Goal: Information Seeking & Learning: Learn about a topic

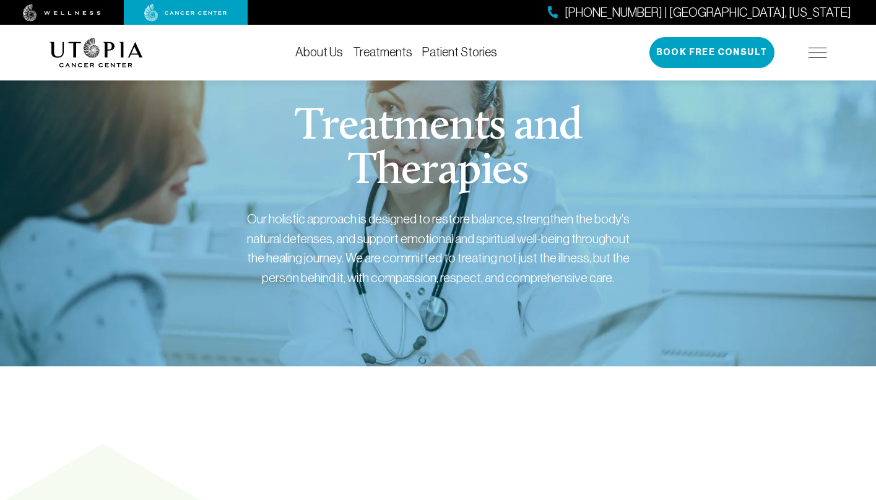
click at [360, 54] on link "Treatments" at bounding box center [382, 52] width 59 height 14
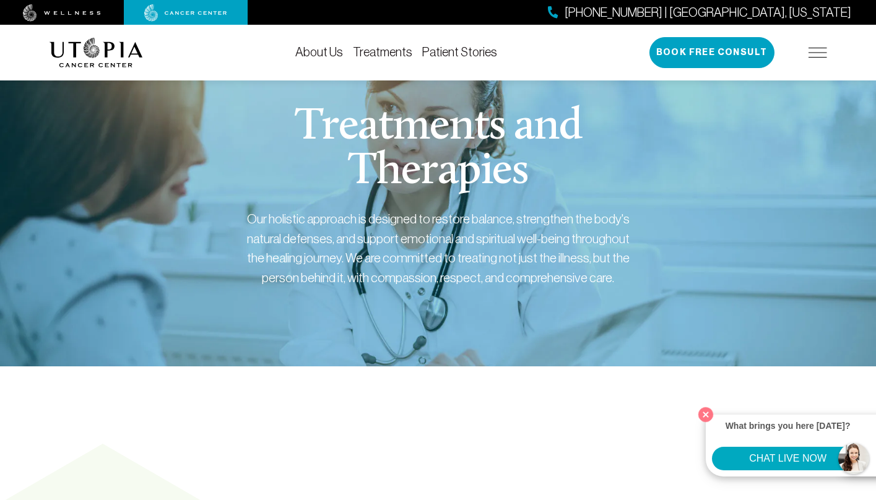
click at [448, 48] on link "Patient Stories" at bounding box center [459, 52] width 75 height 14
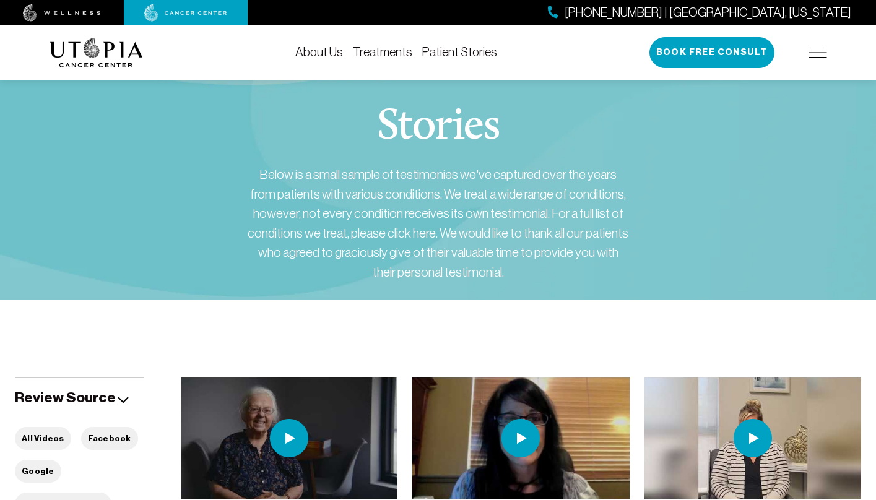
click at [442, 53] on link "Patient Stories" at bounding box center [459, 52] width 75 height 14
click at [389, 50] on link "Treatments" at bounding box center [382, 52] width 59 height 14
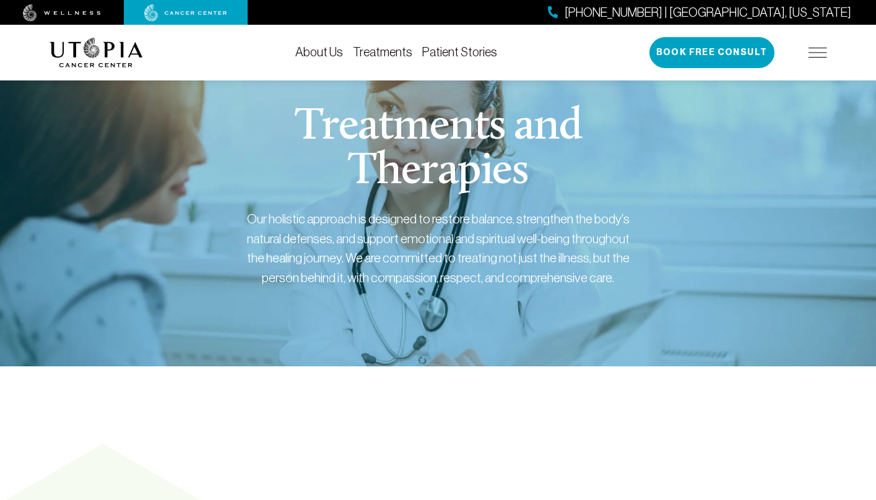
click at [389, 50] on link "Treatments" at bounding box center [382, 52] width 59 height 14
click at [324, 56] on link "About Us" at bounding box center [319, 52] width 48 height 14
click at [375, 51] on link "Treatments" at bounding box center [382, 52] width 59 height 14
click at [819, 53] on img at bounding box center [818, 53] width 19 height 10
click at [823, 57] on img at bounding box center [818, 53] width 19 height 10
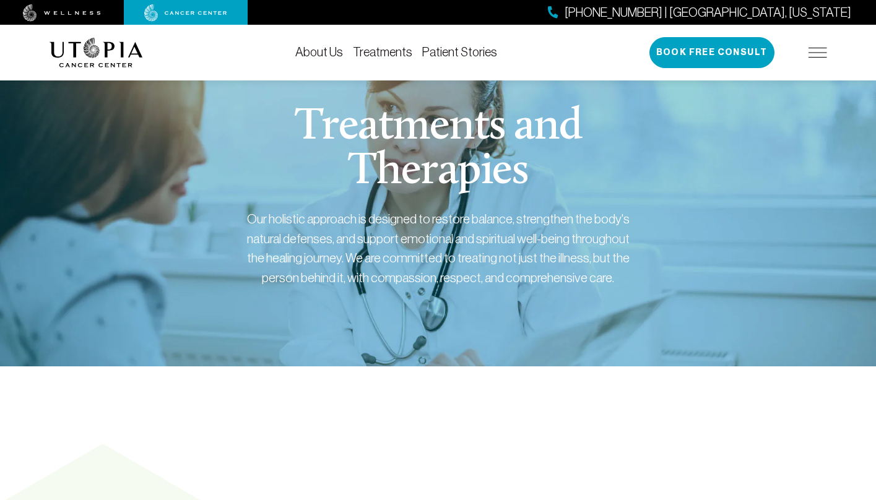
click at [373, 52] on link "Treatments" at bounding box center [382, 52] width 59 height 14
click at [458, 50] on link "Patient Stories" at bounding box center [459, 52] width 75 height 14
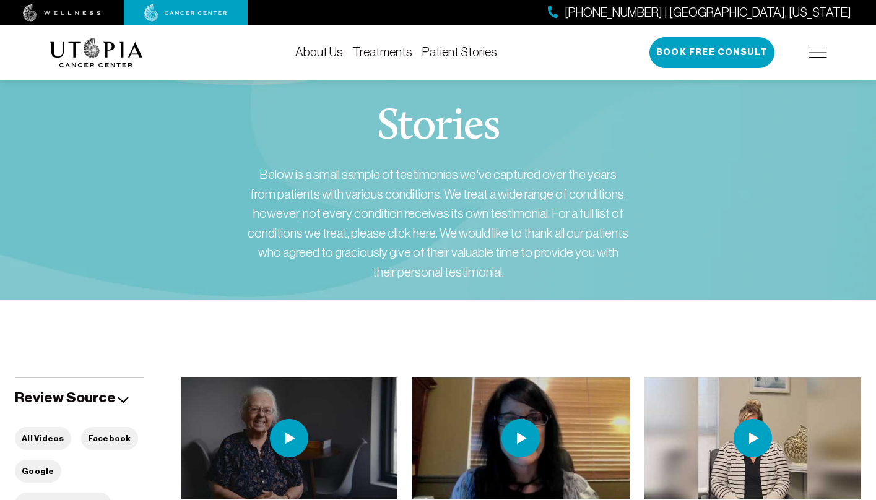
click at [399, 48] on link "Treatments" at bounding box center [382, 52] width 59 height 14
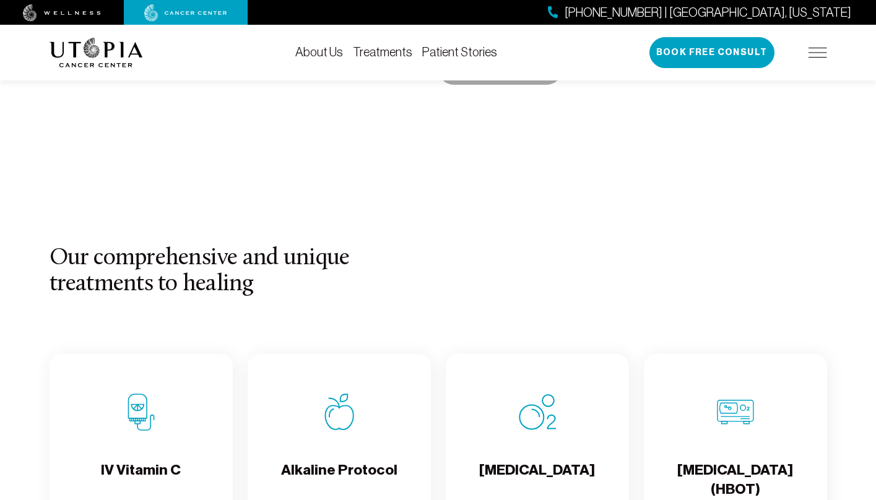
scroll to position [1321, 0]
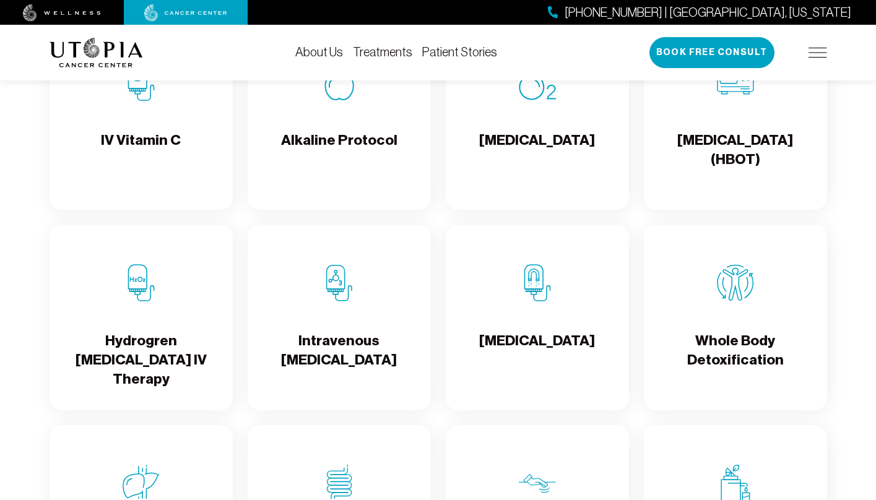
click at [141, 302] on img at bounding box center [141, 282] width 37 height 37
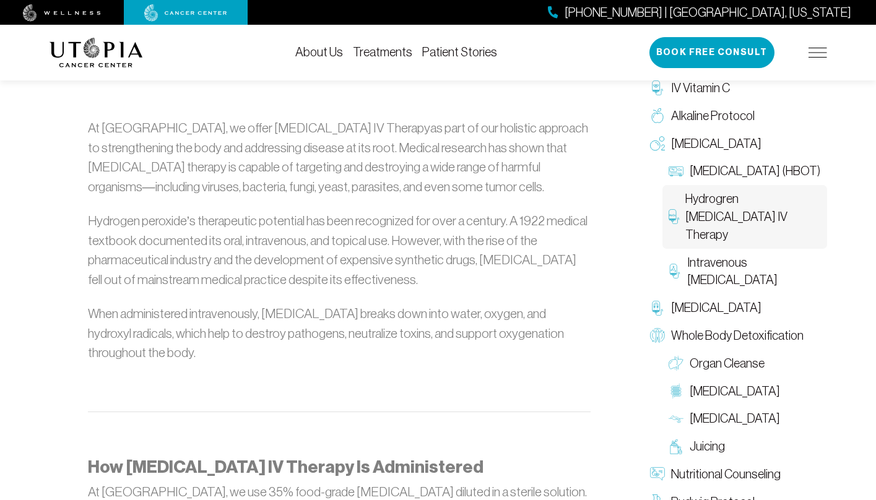
scroll to position [991, 0]
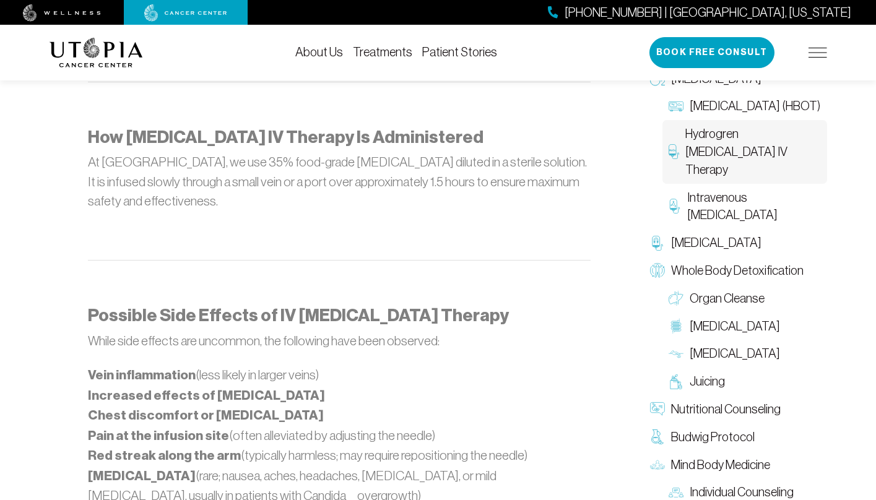
click at [544, 226] on p at bounding box center [339, 236] width 503 height 20
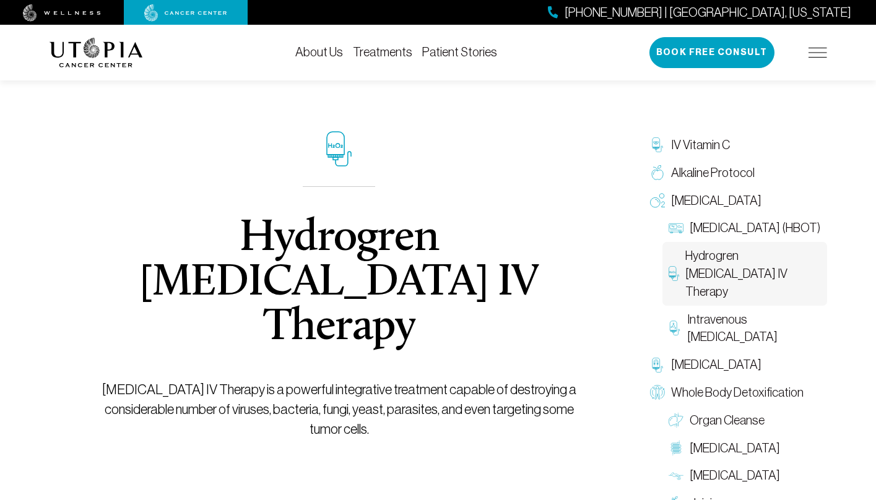
scroll to position [0, 0]
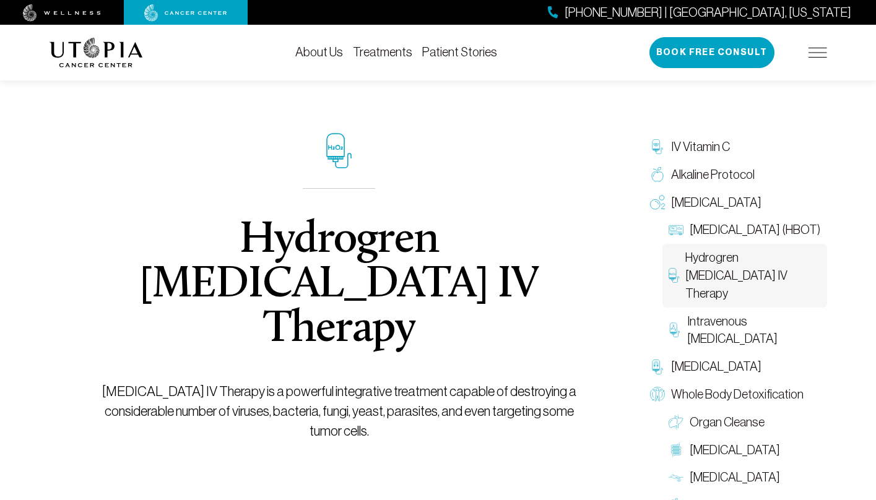
click at [813, 49] on img at bounding box center [818, 53] width 19 height 10
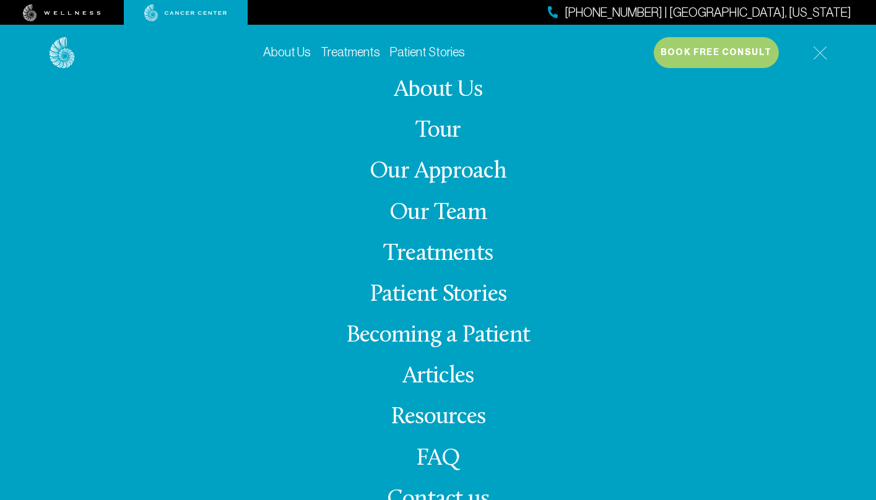
click at [420, 221] on link "Our Team" at bounding box center [438, 213] width 97 height 24
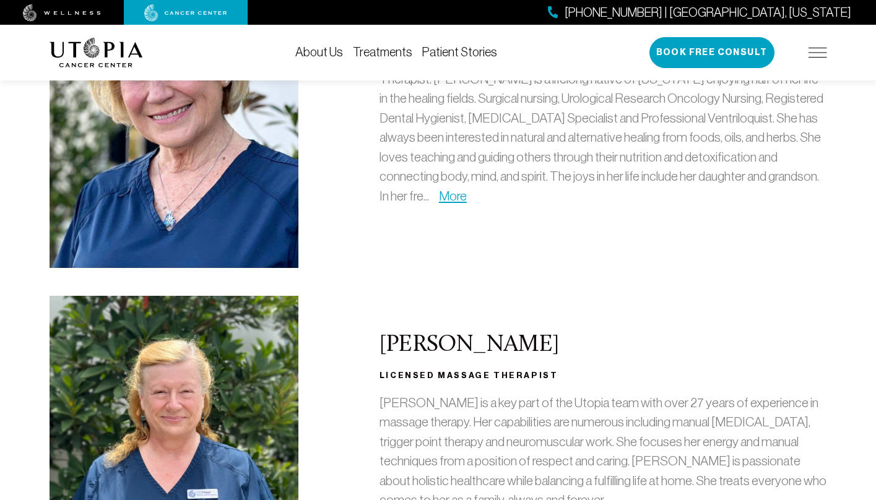
scroll to position [1321, 0]
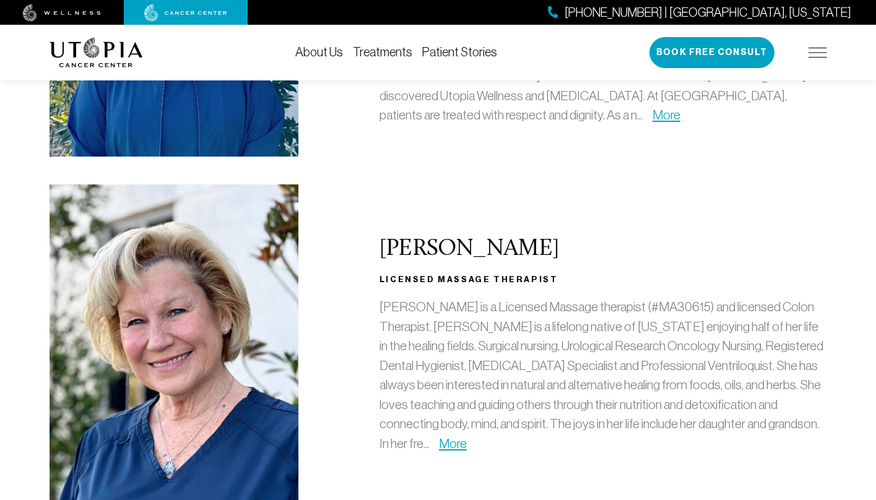
click at [816, 55] on img at bounding box center [818, 53] width 19 height 10
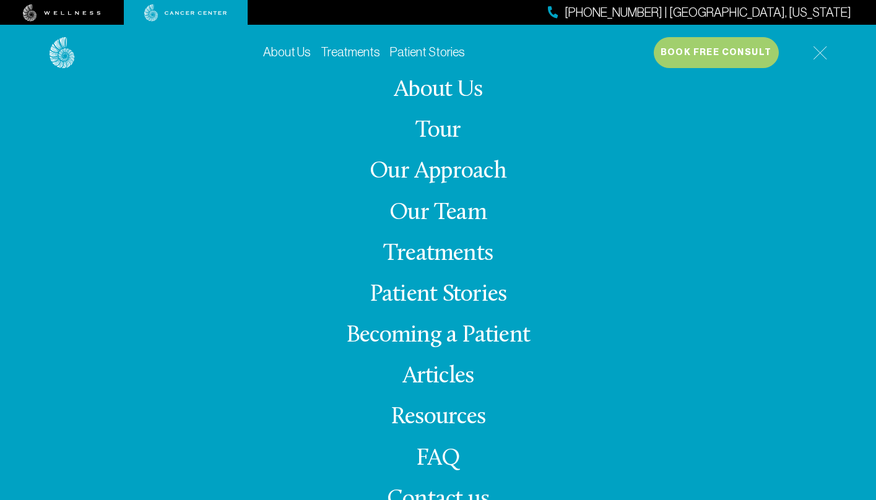
click at [414, 255] on link "Treatments" at bounding box center [438, 254] width 110 height 24
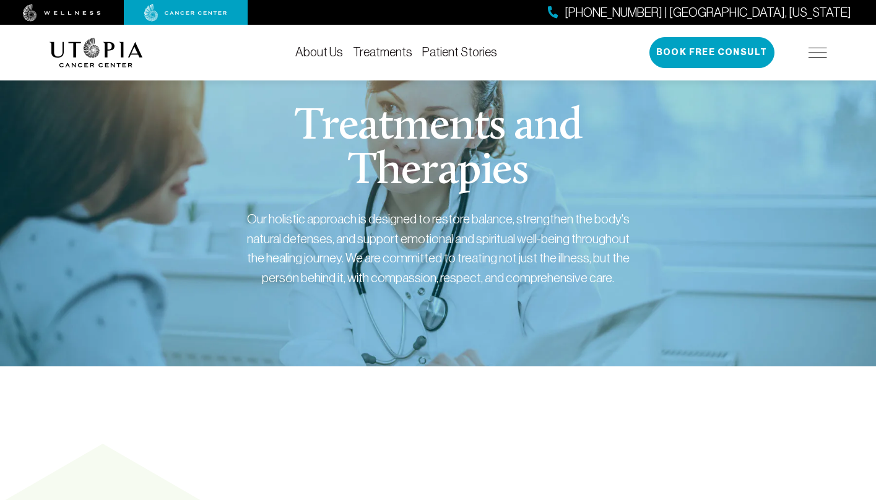
click at [804, 50] on div "[PHONE_NUMBER] | [GEOGRAPHIC_DATA], [US_STATE] Book Free Consult" at bounding box center [739, 52] width 178 height 31
click at [815, 50] on img at bounding box center [818, 53] width 19 height 10
